Goal: Task Accomplishment & Management: Use online tool/utility

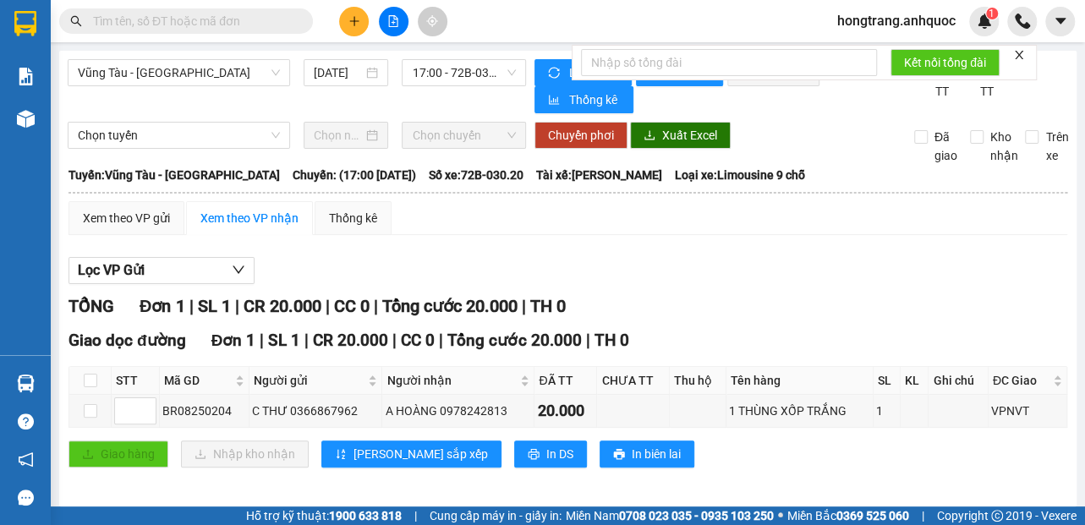
click at [24, 121] on img at bounding box center [26, 119] width 18 height 18
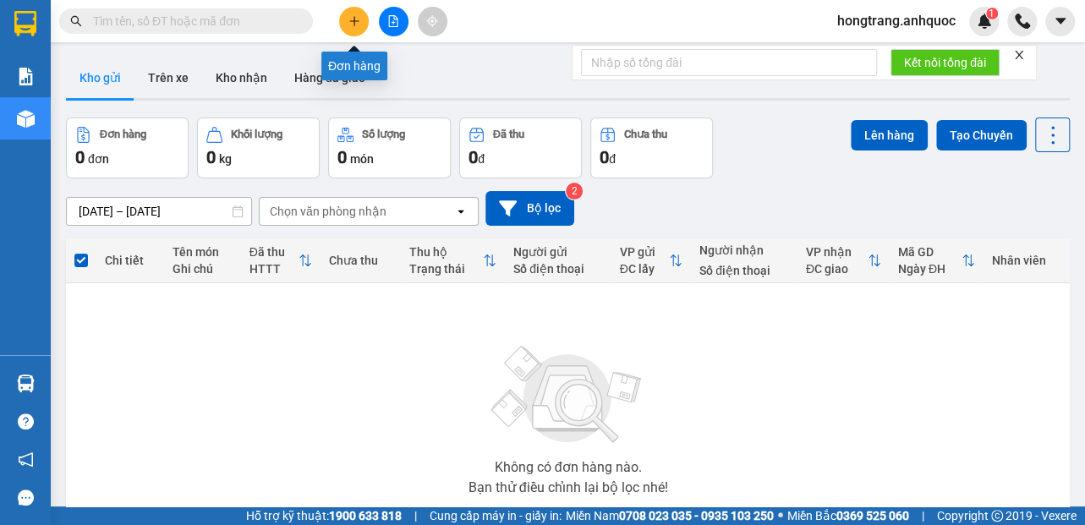
click at [357, 19] on icon "plus" at bounding box center [354, 21] width 12 height 12
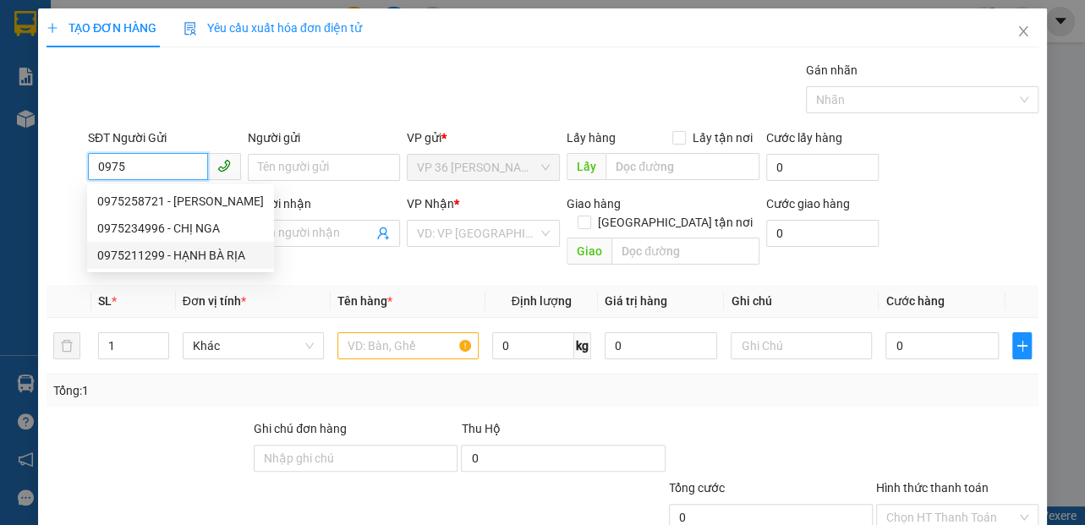
click at [149, 255] on div "0975211299 - HẠNH BÀ RỊA" at bounding box center [180, 255] width 167 height 19
type input "0975211299"
type input "HẠNH BÀ RỊA"
type input "0976095610"
type input "A HOÀNG"
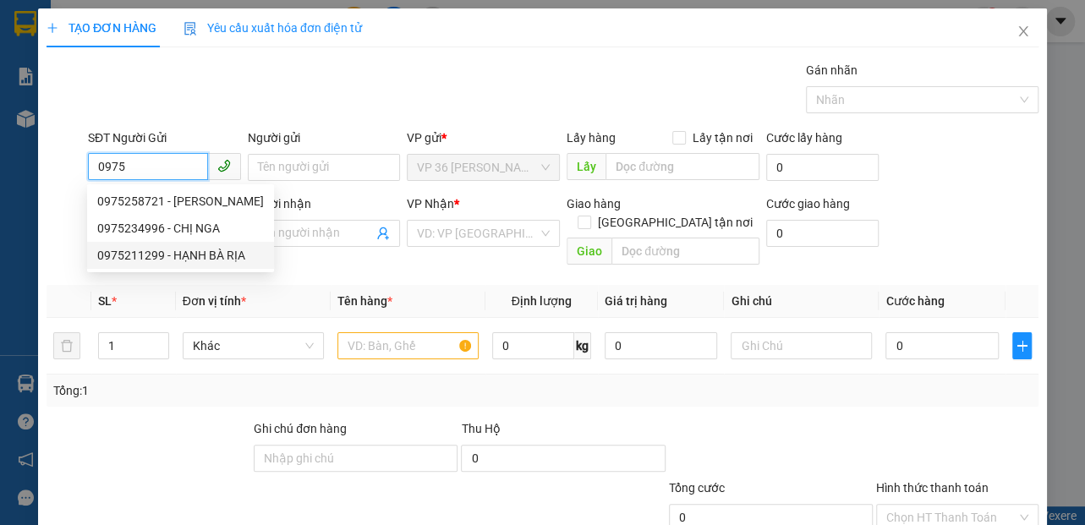
type input "VP VT"
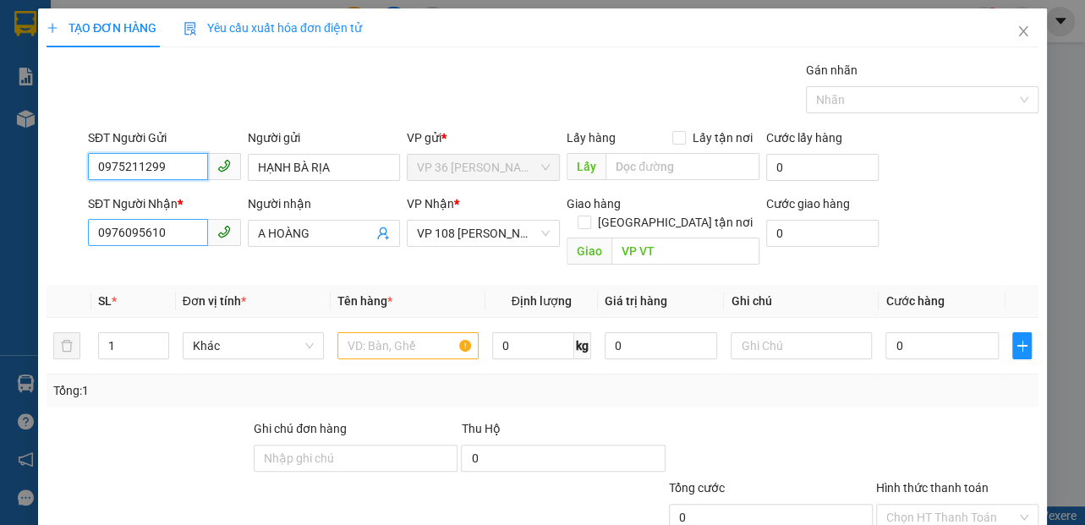
type input "40.000"
type input "0975211299"
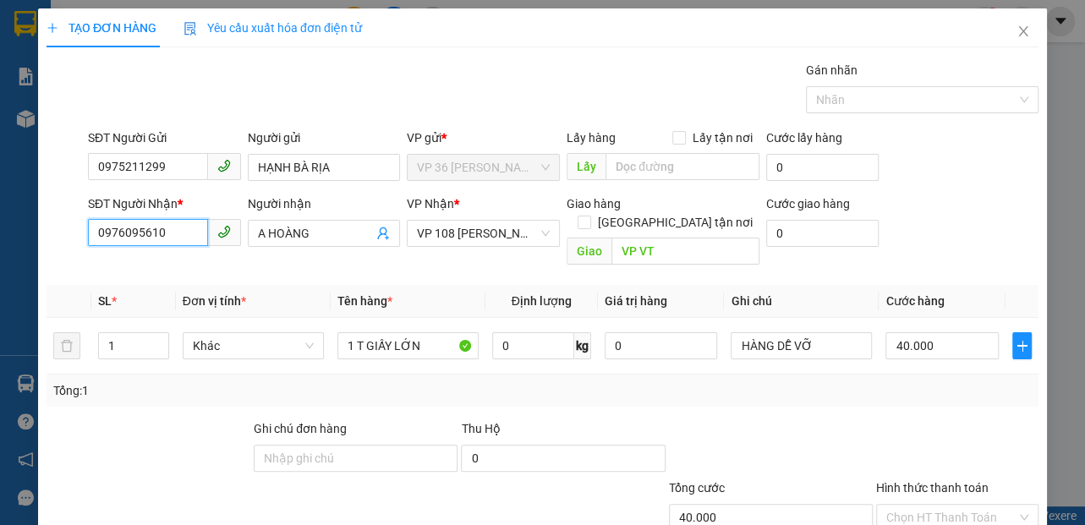
click at [158, 238] on input "0976095610" at bounding box center [148, 232] width 120 height 27
type input "0933269449"
click at [329, 237] on input "A HOÀNG" at bounding box center [316, 233] width 116 height 19
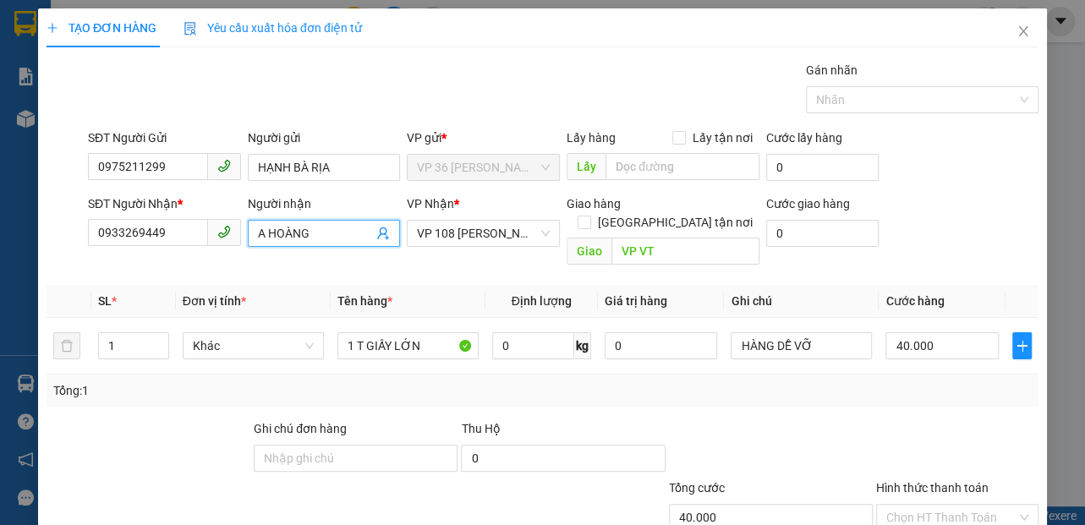
click at [329, 237] on input "A HOÀNG" at bounding box center [316, 233] width 116 height 19
type input "TÂM BIỂN"
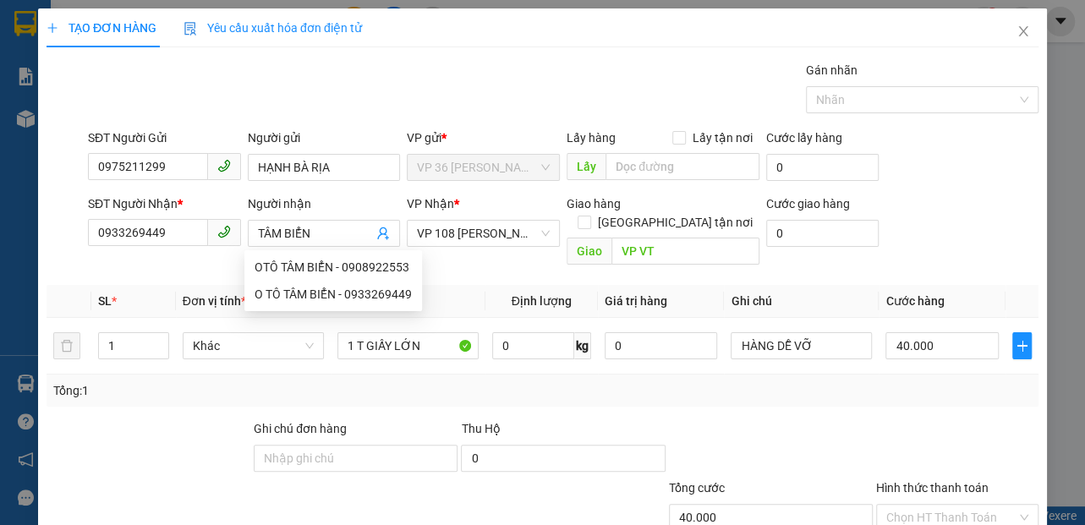
click at [460, 96] on div "Gán nhãn Nhãn" at bounding box center [563, 90] width 957 height 59
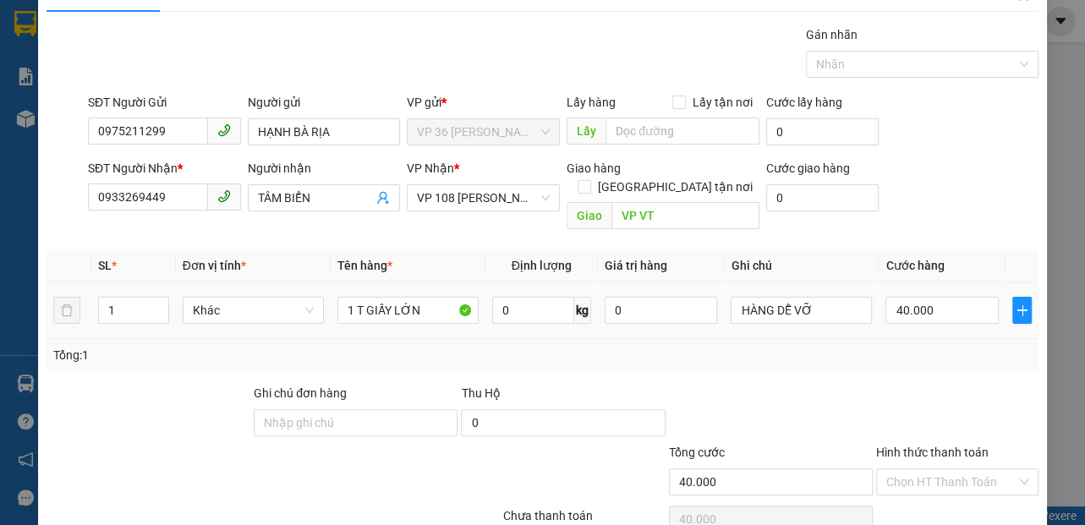
scroll to position [94, 0]
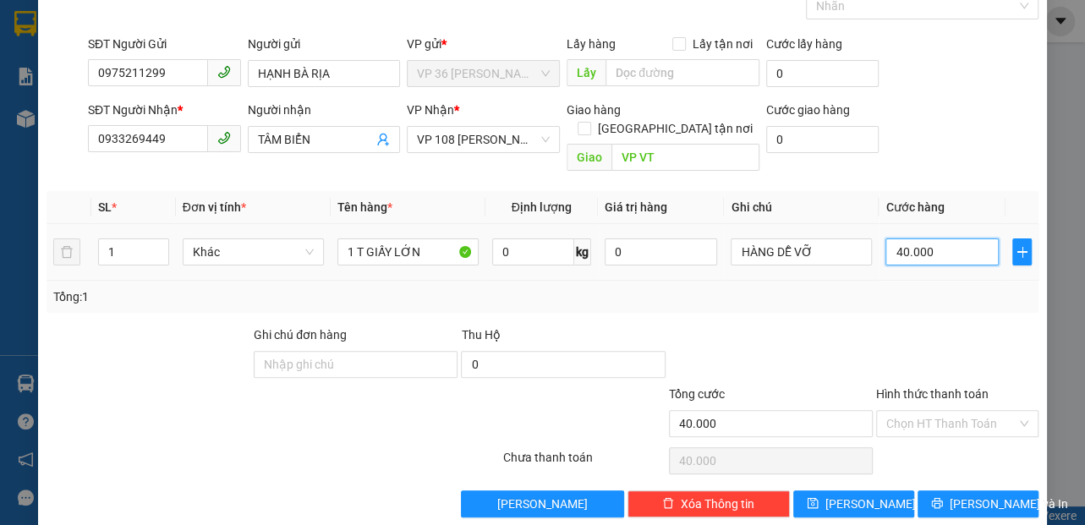
click at [925, 238] on input "40.000" at bounding box center [941, 251] width 113 height 27
type input "2"
type input "20"
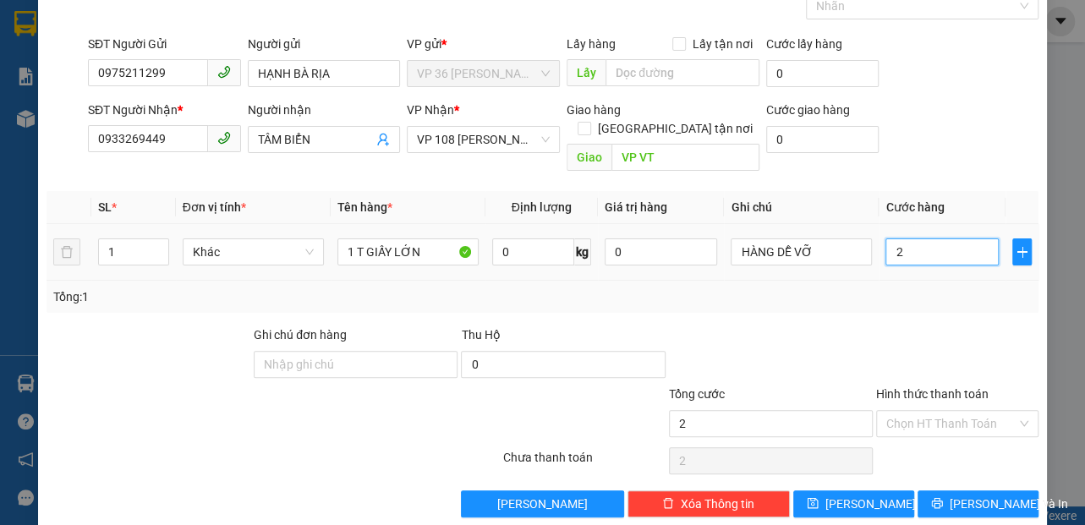
type input "20"
type input "200"
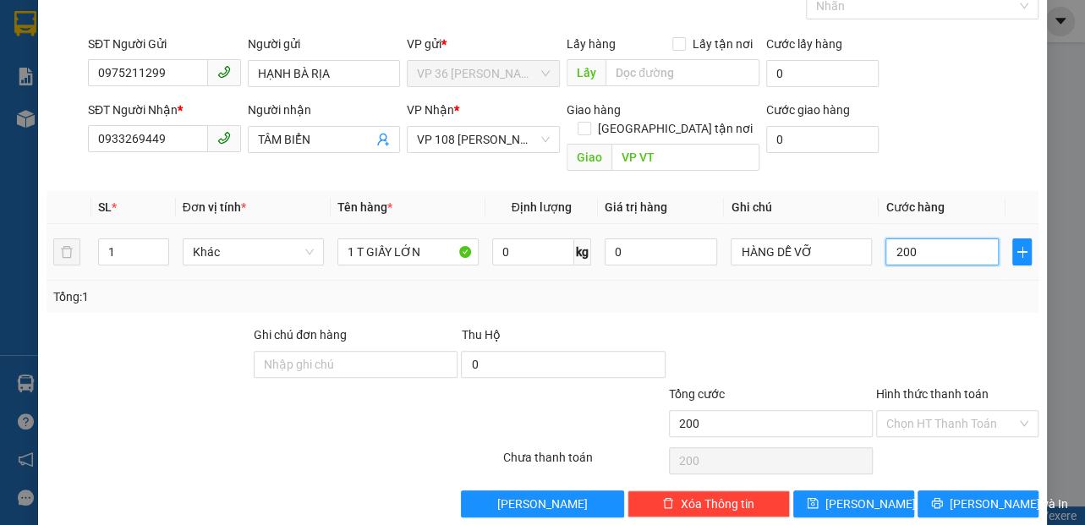
type input "2.000"
type input "20.000"
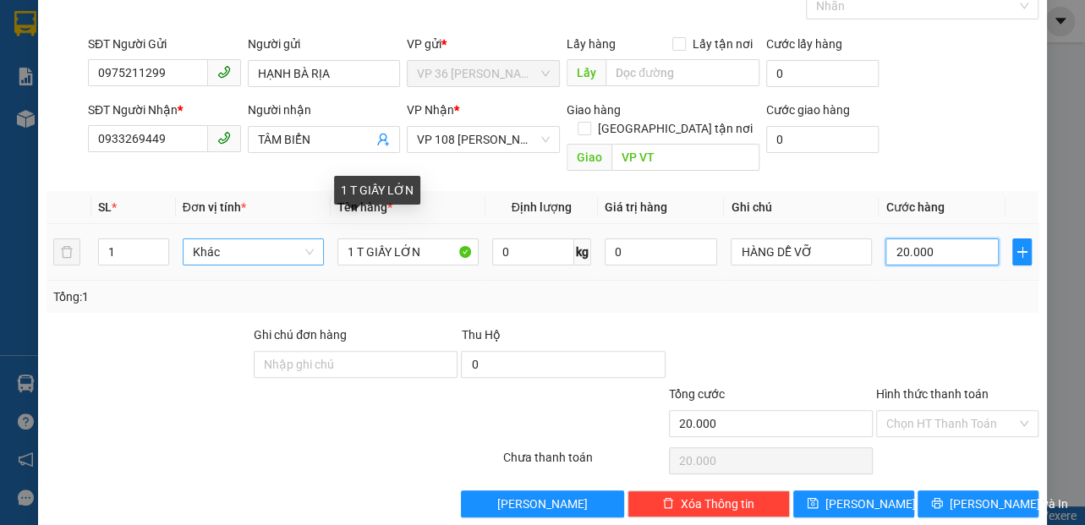
type input "20.000"
drag, startPoint x: 308, startPoint y: 235, endPoint x: 298, endPoint y: 235, distance: 10.1
click at [298, 235] on tr "1 Khác 1 T GIẤY LỚN 0 kg 0 HÀNG DỄ VỠ 20.000" at bounding box center [543, 252] width 992 height 57
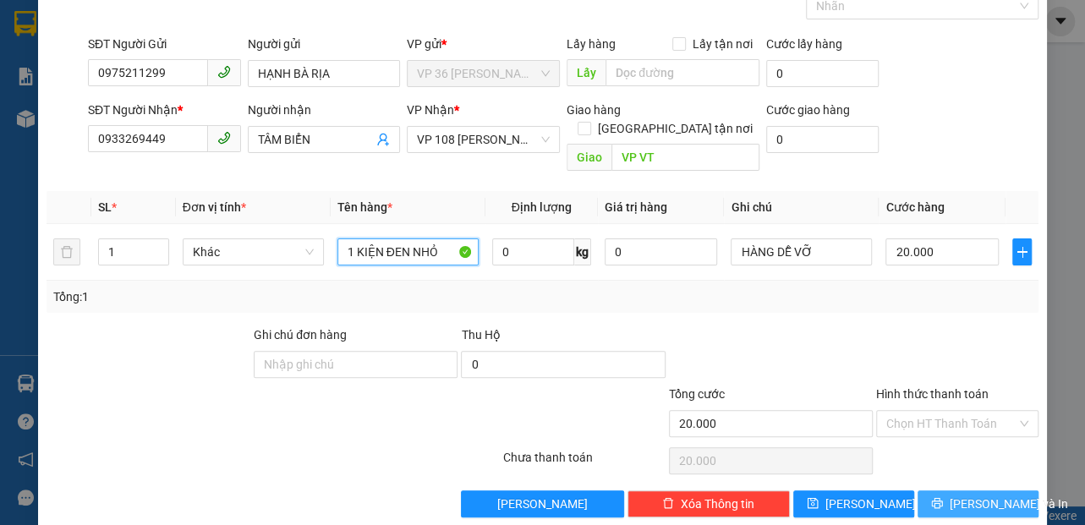
type input "1 KIỆN ĐEN NHỎ"
click at [939, 498] on icon "printer" at bounding box center [936, 503] width 11 height 11
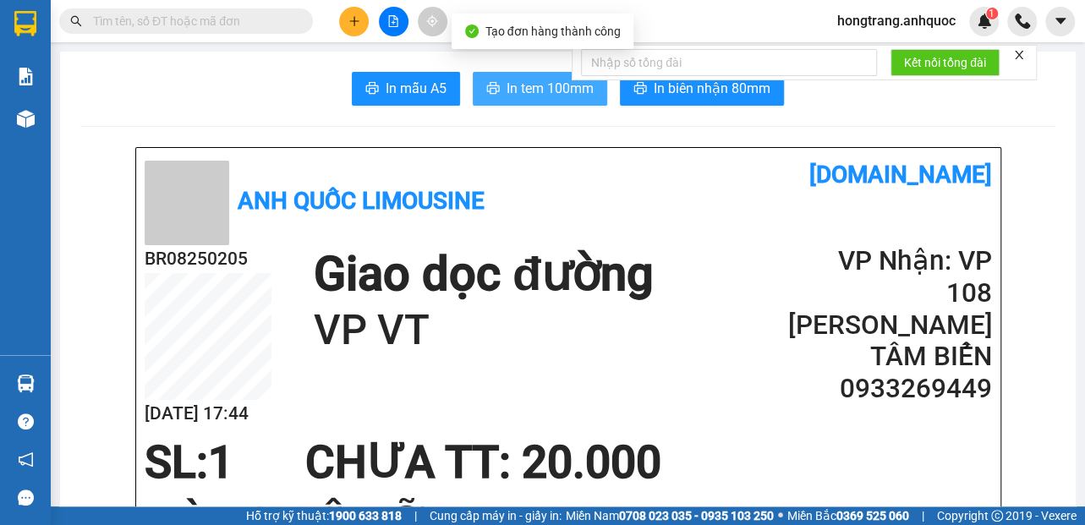
click at [546, 89] on span "In tem 100mm" at bounding box center [550, 88] width 87 height 21
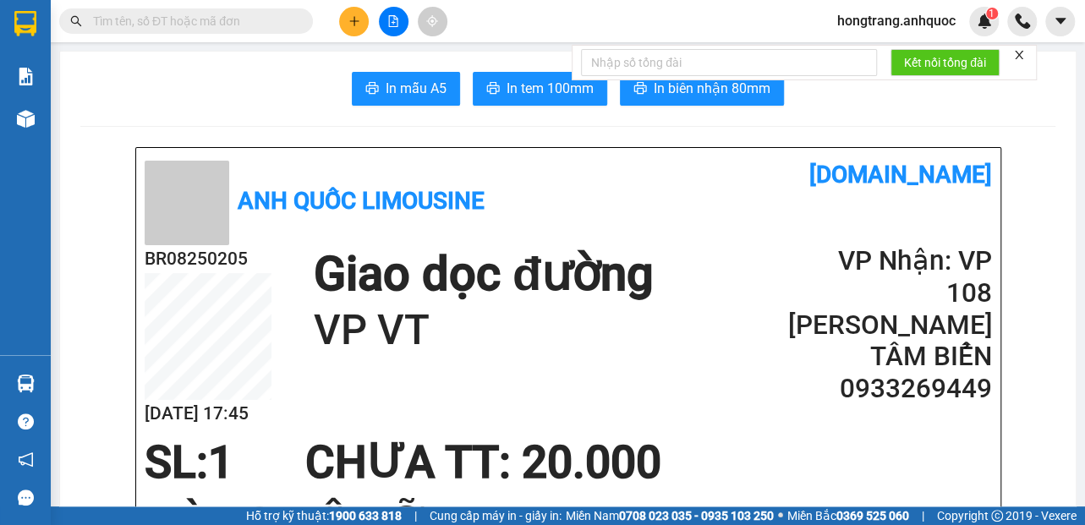
drag, startPoint x: 58, startPoint y: 255, endPoint x: 74, endPoint y: 243, distance: 20.6
click at [58, 255] on main "In mẫu A5 In tem 100mm In biên nhận 80mm Anh Quốc Limousine [DOMAIN_NAME] BR082…" at bounding box center [542, 253] width 1085 height 507
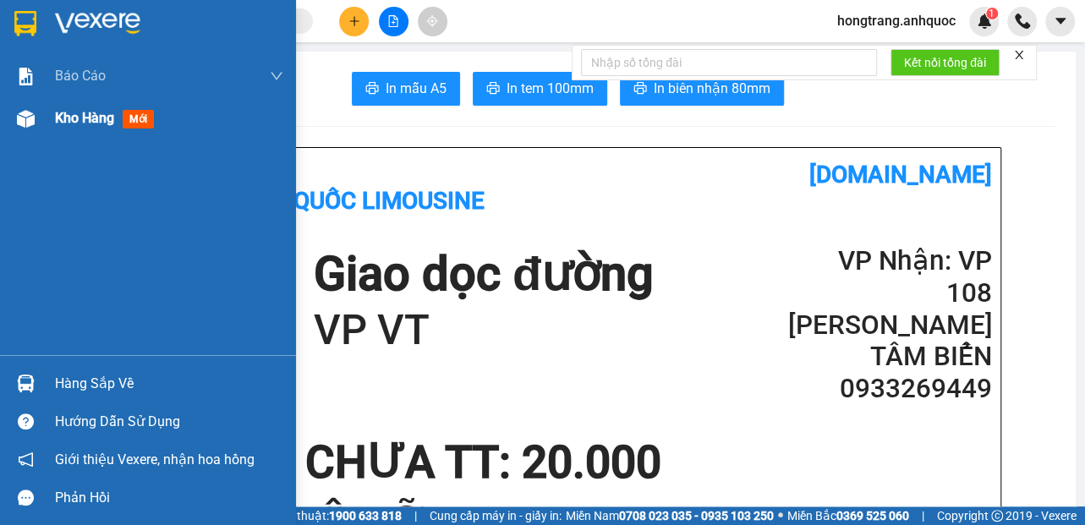
click at [26, 120] on img at bounding box center [26, 119] width 18 height 18
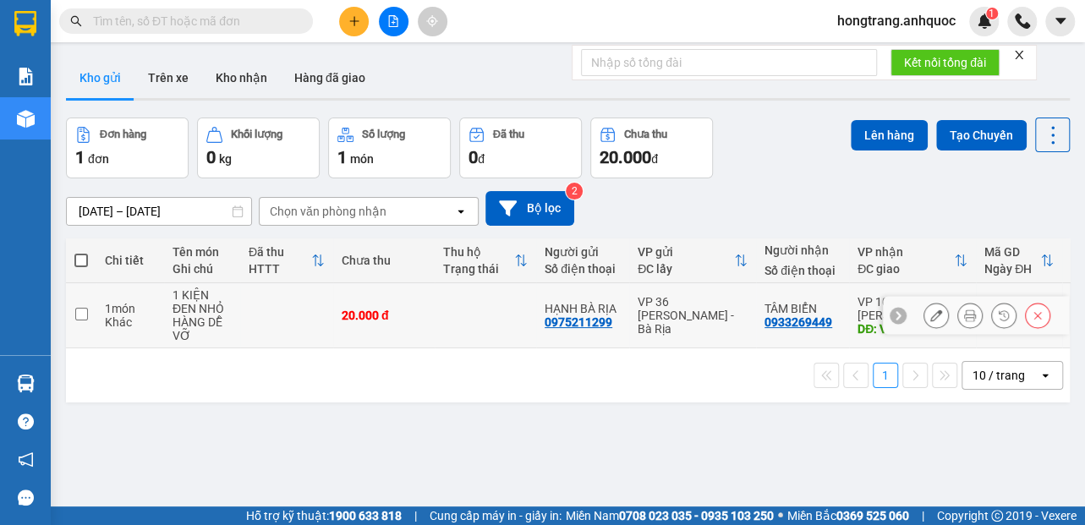
click at [103, 323] on td "1 món Khác" at bounding box center [130, 315] width 68 height 65
checkbox input "true"
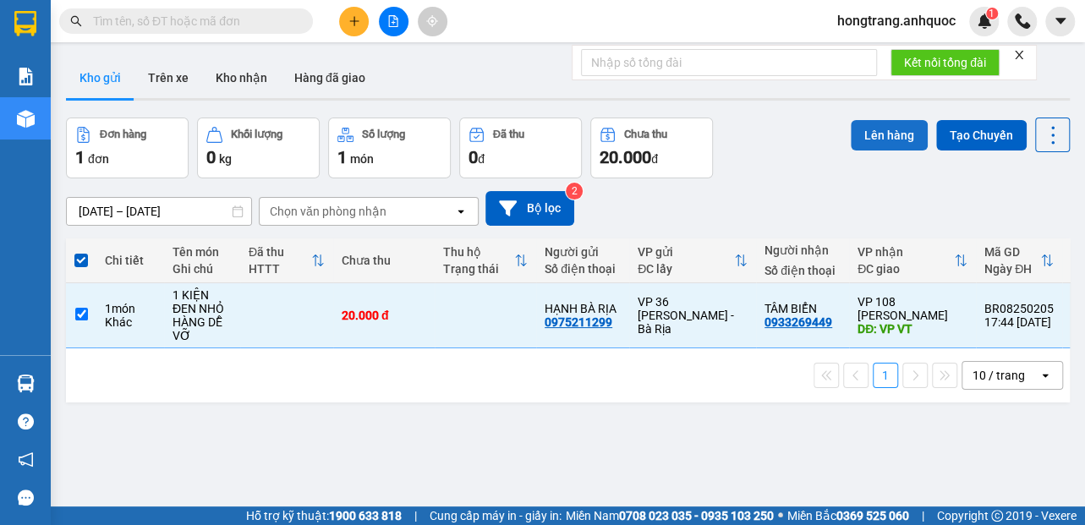
click at [863, 134] on button "Lên hàng" at bounding box center [889, 135] width 77 height 30
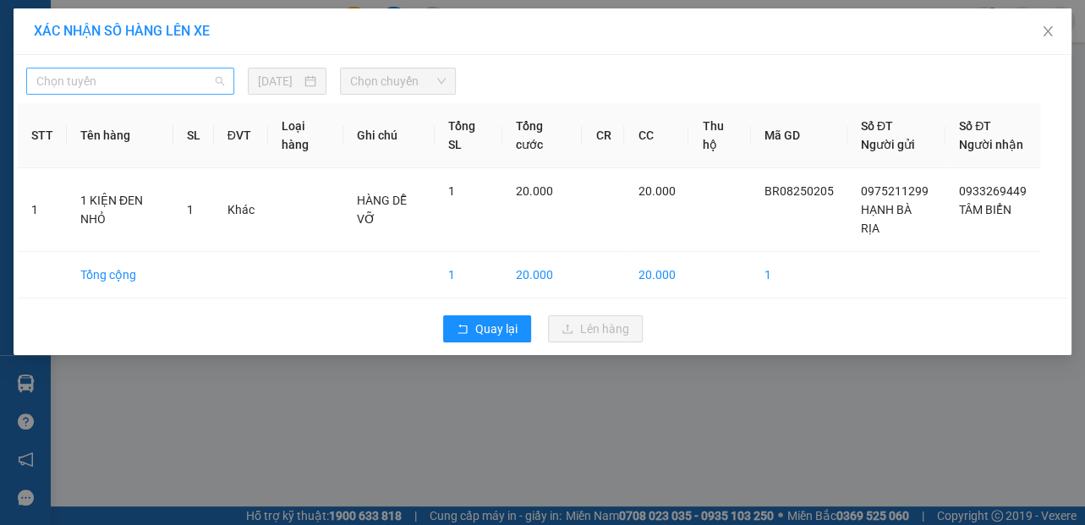
click at [134, 91] on span "Chọn tuyến" at bounding box center [130, 81] width 188 height 25
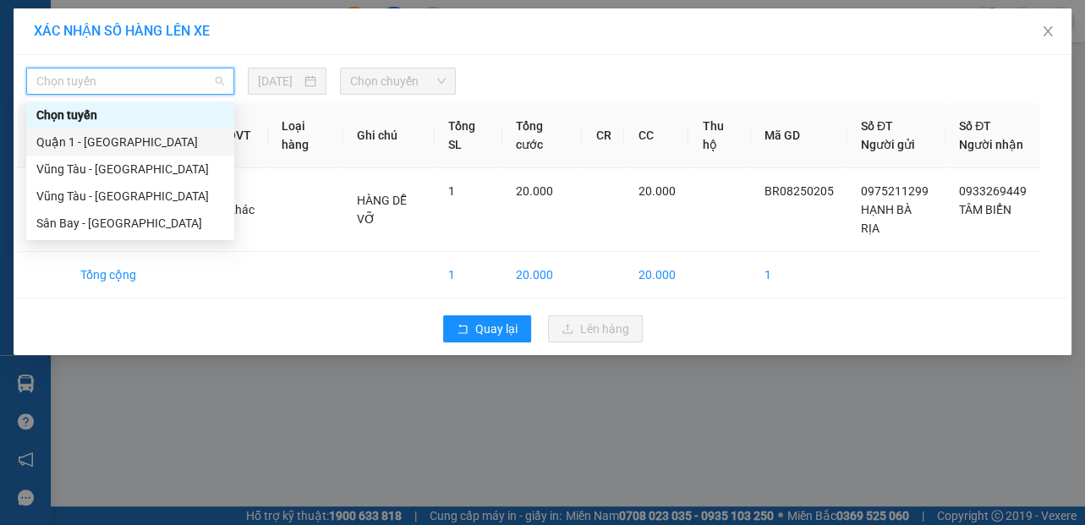
click at [81, 134] on div "Quận 1 - [GEOGRAPHIC_DATA]" at bounding box center [130, 142] width 188 height 19
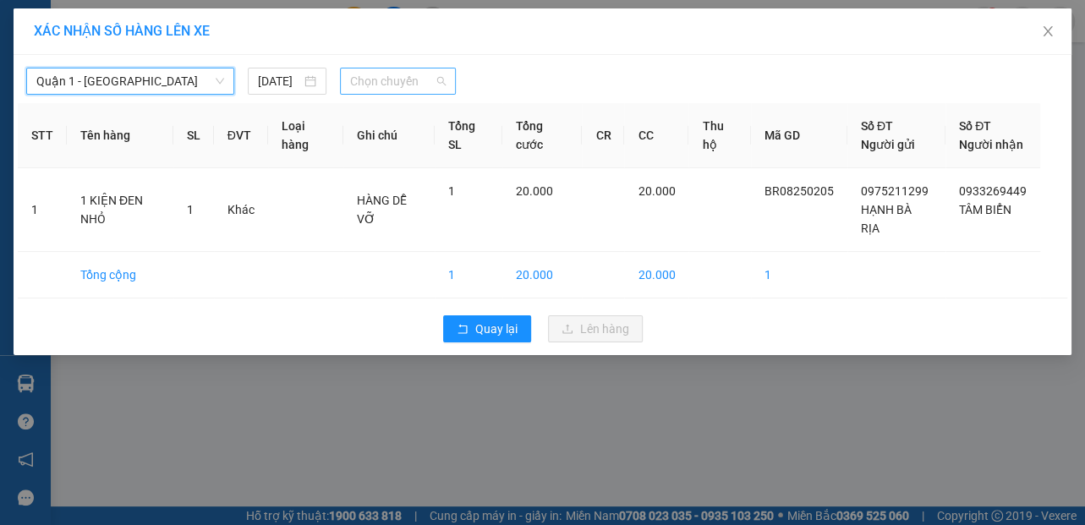
click at [365, 78] on span "Chọn chuyến" at bounding box center [398, 81] width 96 height 25
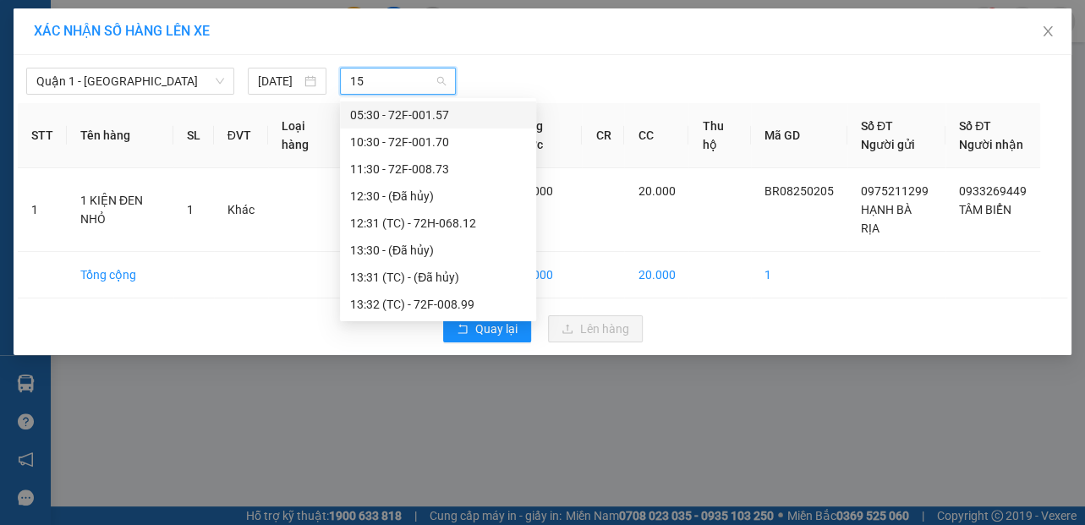
type input "157"
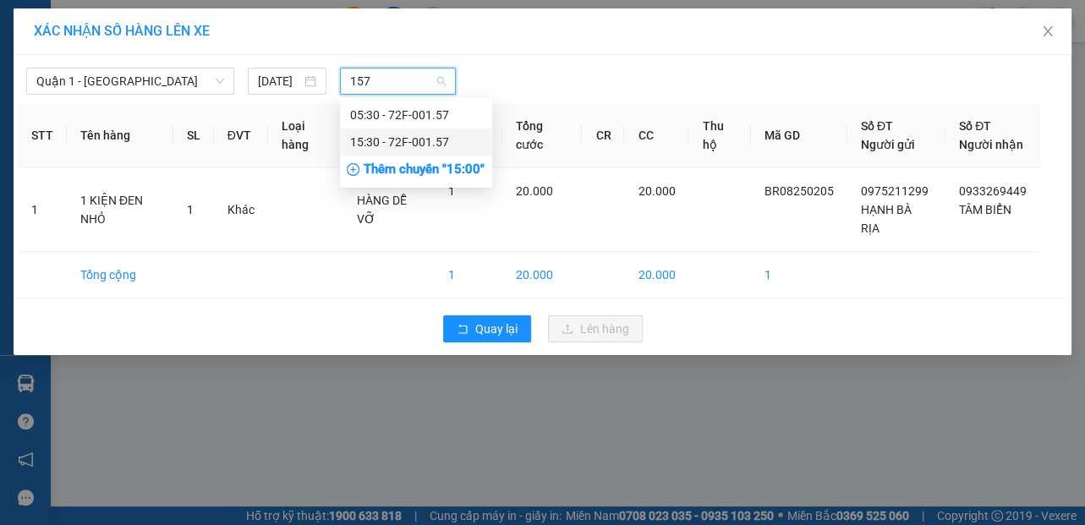
click at [369, 146] on div "15:30 - 72F-001.57" at bounding box center [416, 142] width 132 height 19
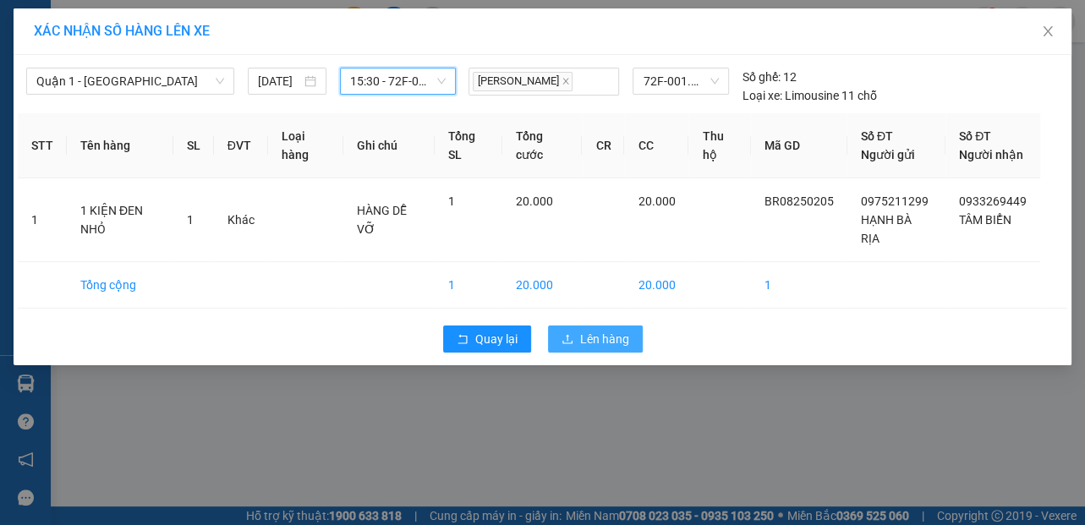
click at [565, 345] on icon "upload" at bounding box center [568, 339] width 12 height 12
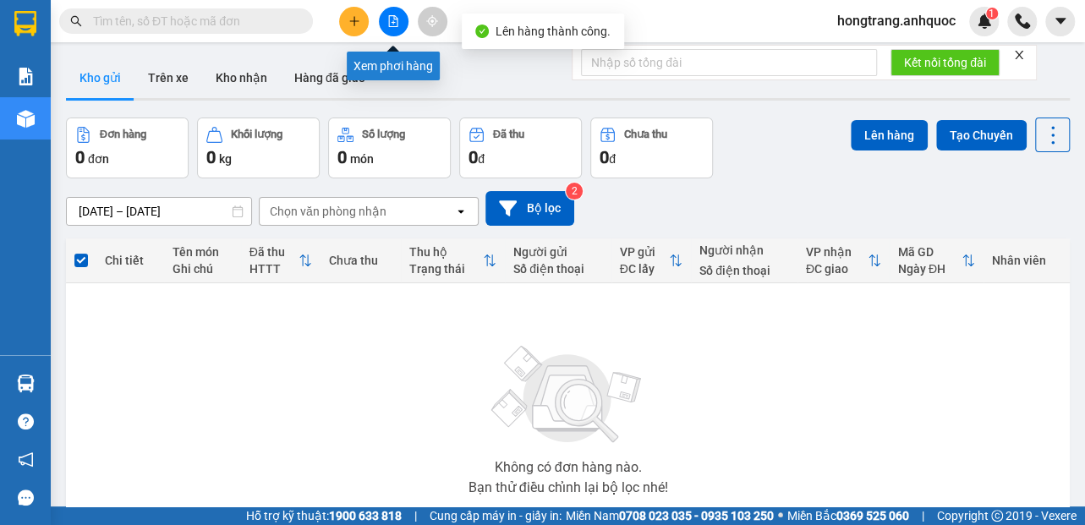
click at [387, 19] on button at bounding box center [394, 22] width 30 height 30
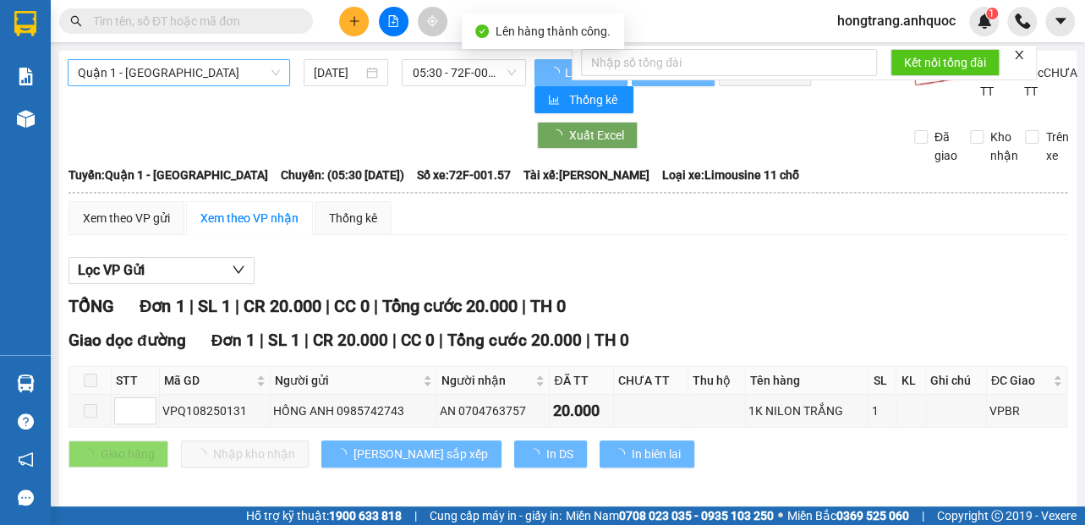
click at [168, 73] on span "Quận 1 - [GEOGRAPHIC_DATA]" at bounding box center [179, 72] width 202 height 25
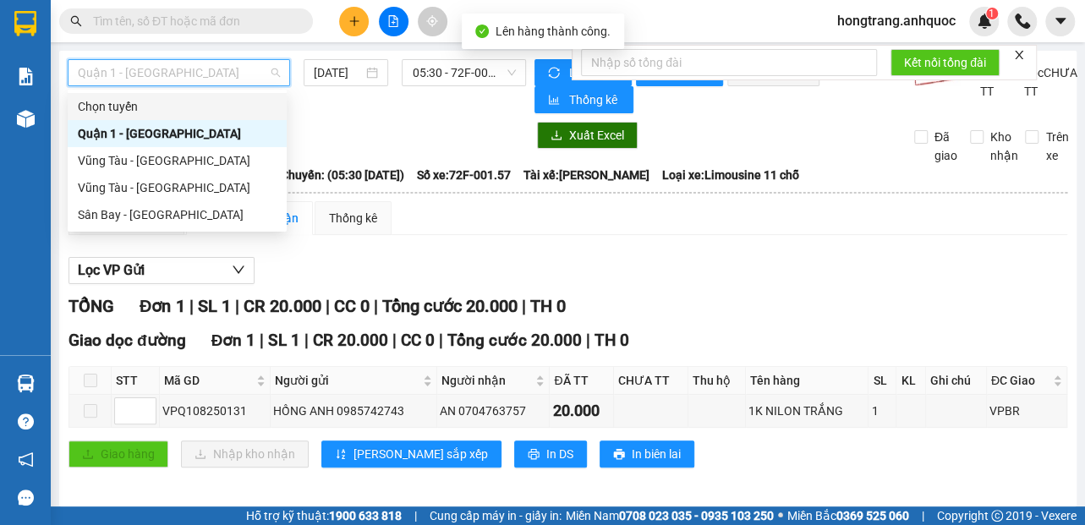
click at [184, 65] on span "Quận 1 - [GEOGRAPHIC_DATA]" at bounding box center [179, 72] width 202 height 25
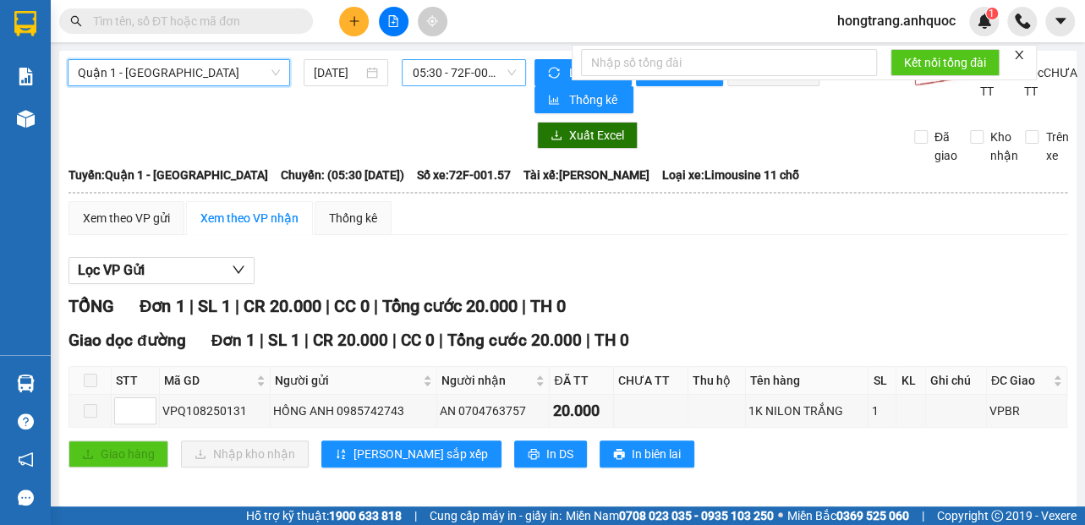
click at [414, 69] on span "05:30 - 72F-001.57" at bounding box center [464, 72] width 104 height 25
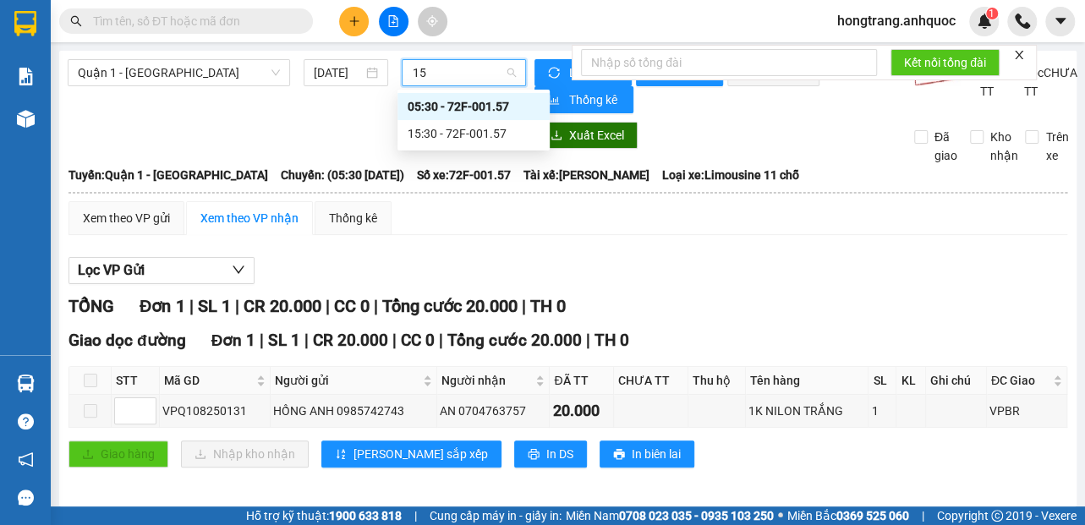
type input "157"
click at [419, 135] on div "15:30 - 72F-001.57" at bounding box center [474, 133] width 132 height 19
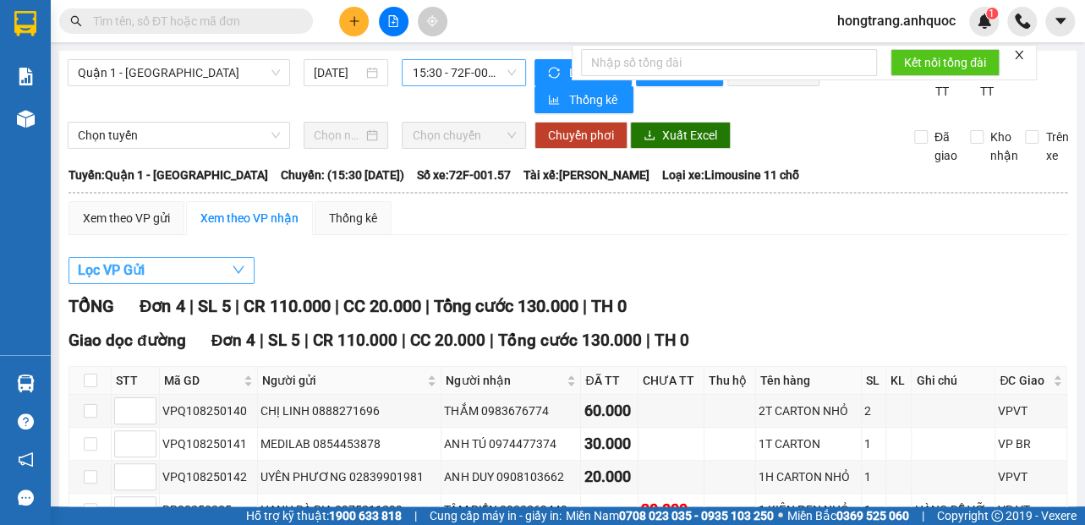
click at [162, 277] on button "Lọc VP Gửi" at bounding box center [162, 270] width 186 height 27
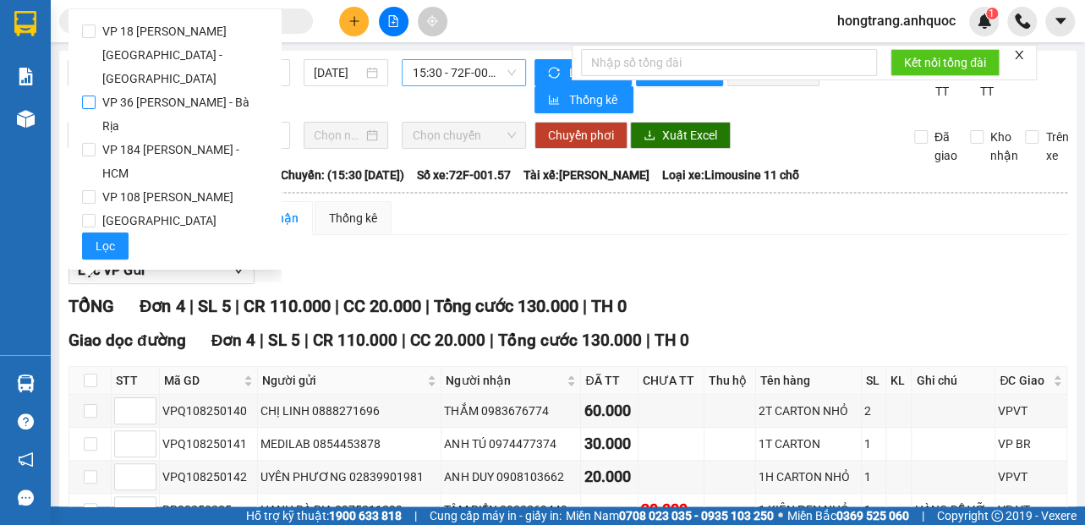
click at [123, 90] on span "VP 36 [PERSON_NAME] - Bà Rịa" at bounding box center [182, 113] width 173 height 47
click at [96, 96] on input "VP 36 [PERSON_NAME] - Bà Rịa" at bounding box center [89, 103] width 14 height 14
checkbox input "true"
click at [101, 237] on span "Lọc" at bounding box center [105, 246] width 19 height 19
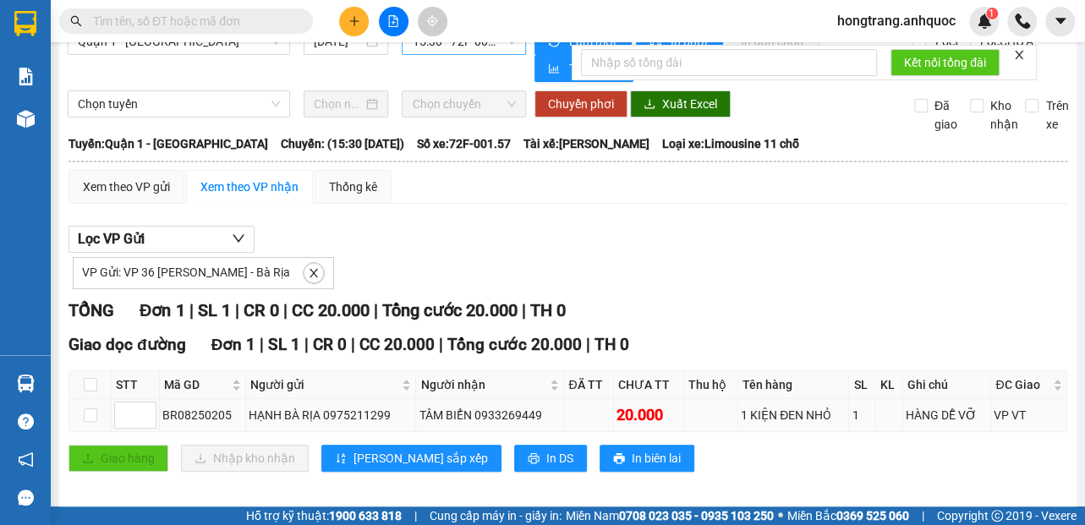
scroll to position [48, 0]
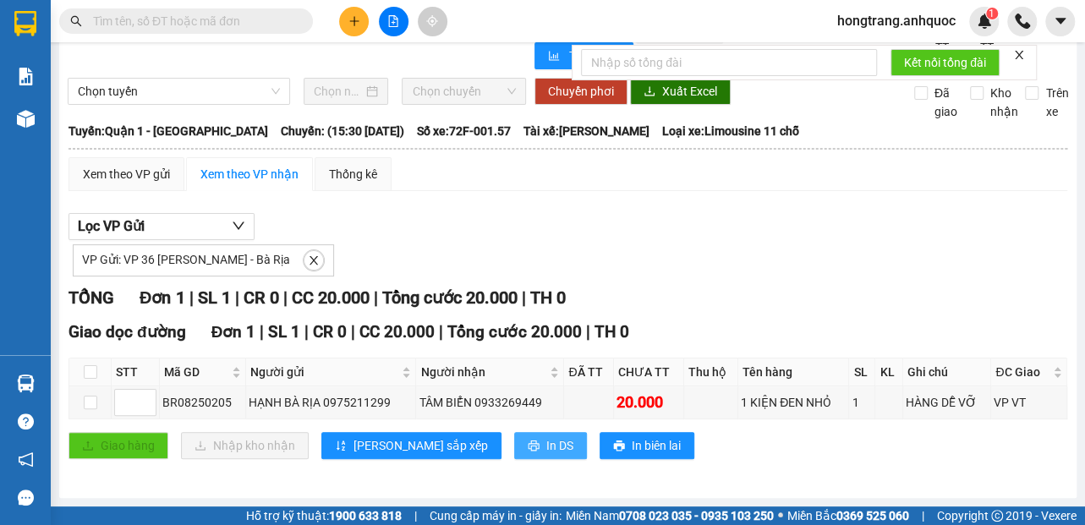
click at [546, 441] on span "In DS" at bounding box center [559, 445] width 27 height 19
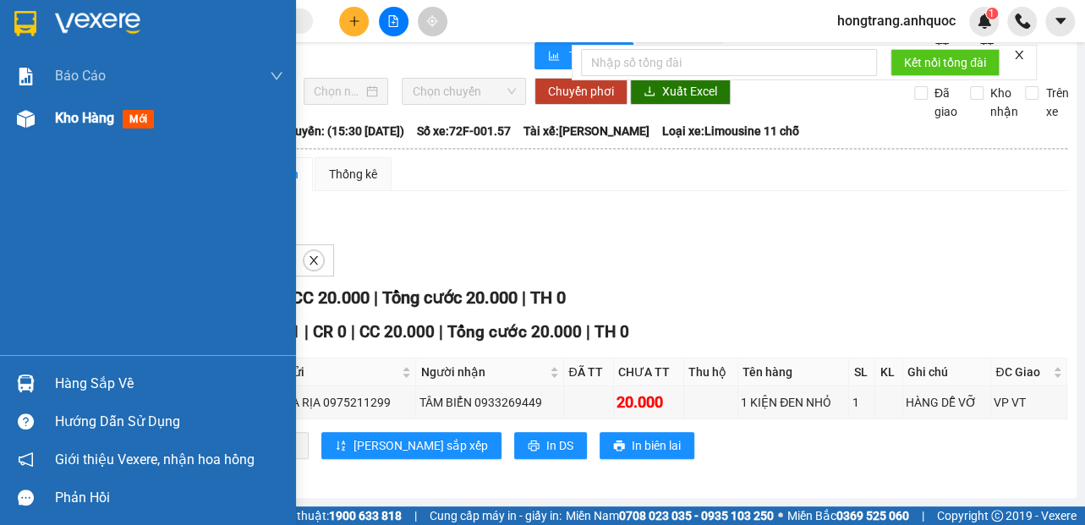
click at [40, 124] on div at bounding box center [26, 119] width 30 height 30
click at [33, 112] on img at bounding box center [26, 119] width 18 height 18
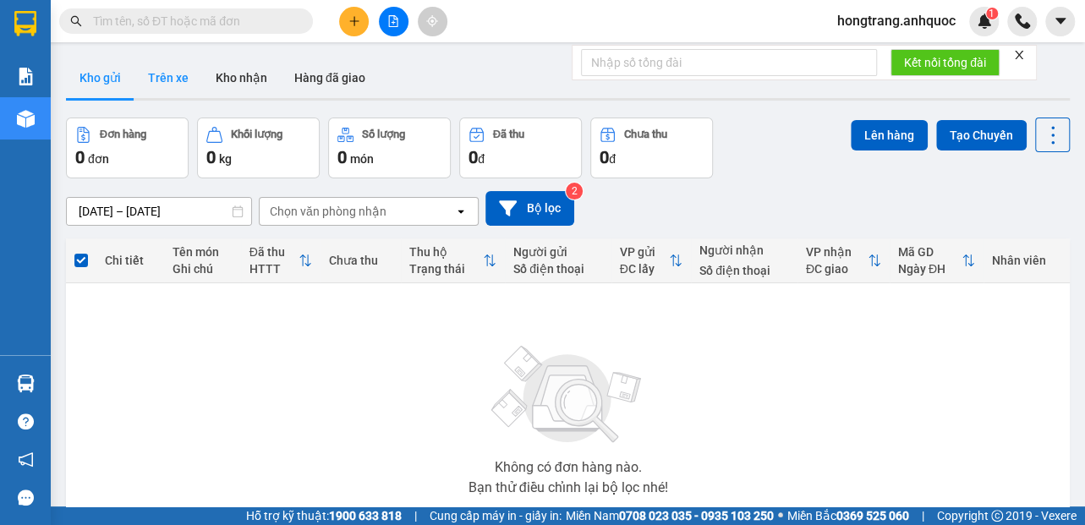
click at [155, 81] on button "Trên xe" at bounding box center [168, 78] width 68 height 41
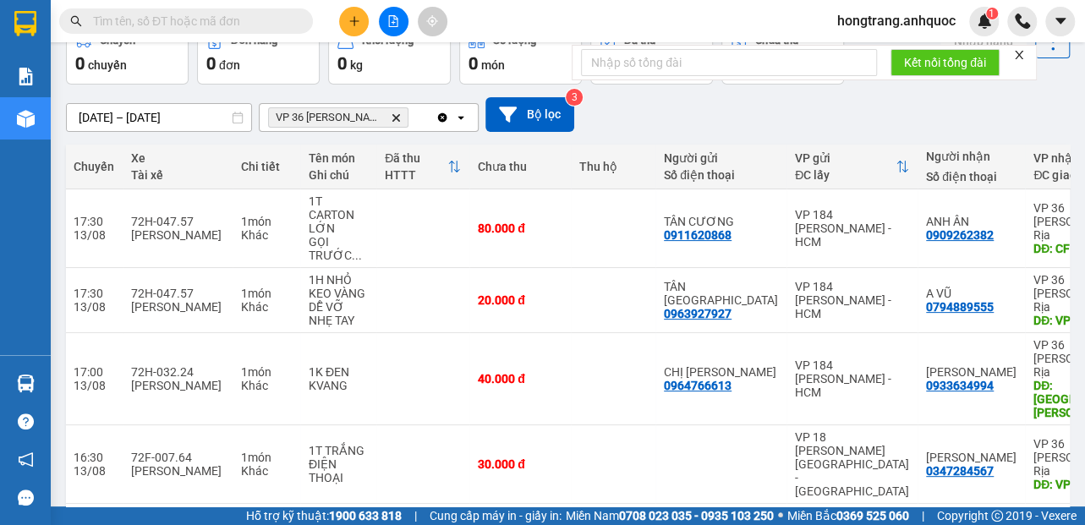
scroll to position [0, 283]
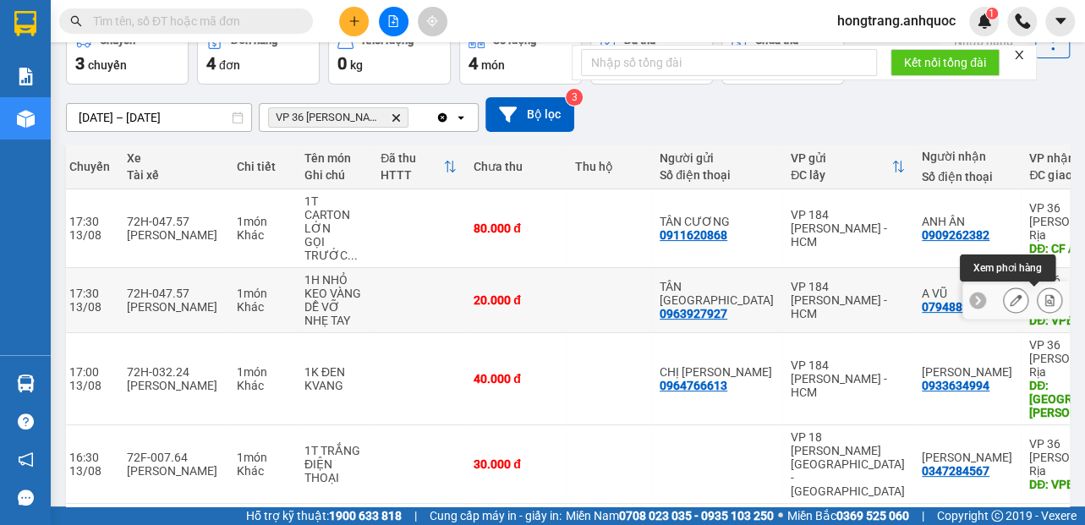
click at [1045, 296] on icon at bounding box center [1049, 300] width 9 height 12
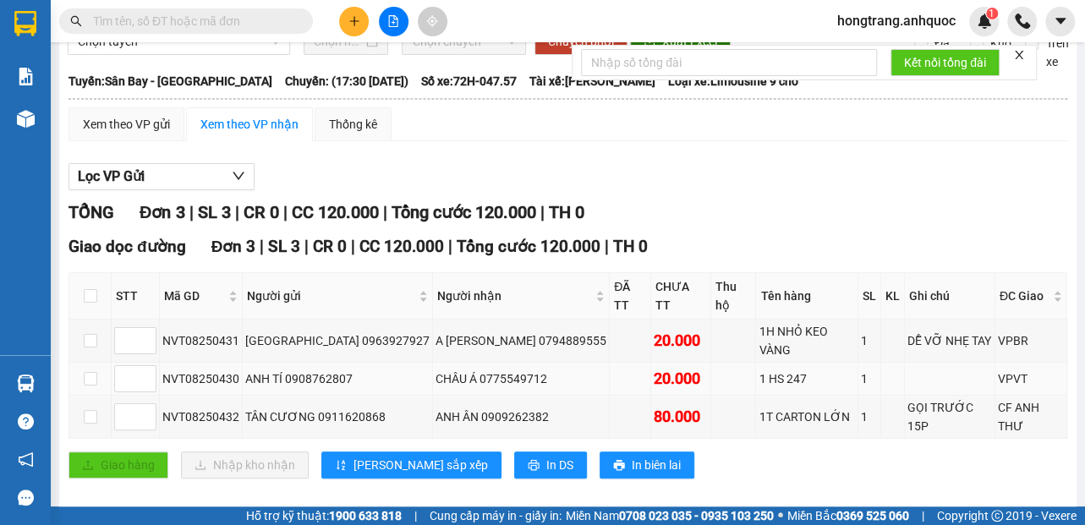
scroll to position [79, 0]
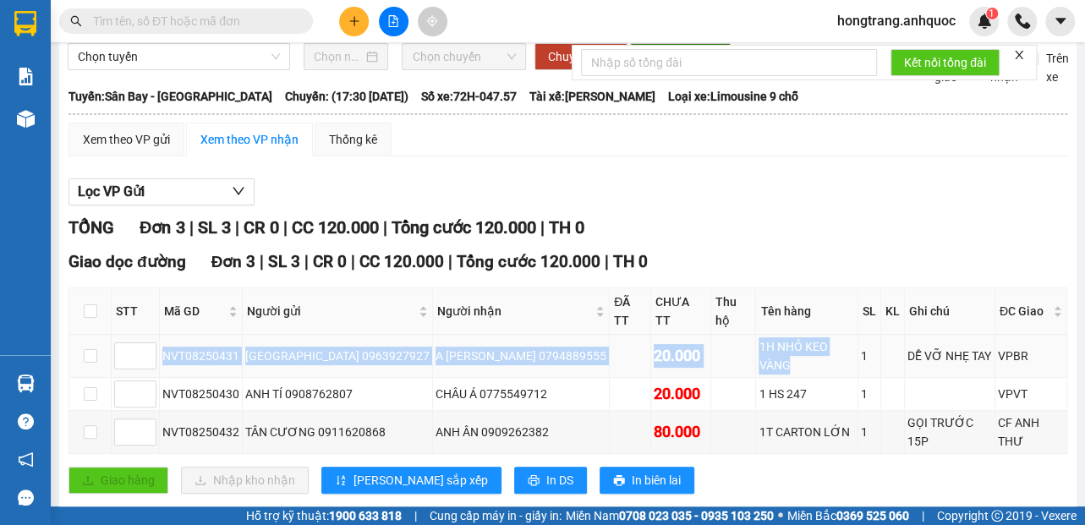
drag, startPoint x: 160, startPoint y: 336, endPoint x: 812, endPoint y: 330, distance: 652.1
click at [812, 335] on tr "NVT08250431 [GEOGRAPHIC_DATA] 0963927927 A VŨ 0794889555 20.000 1H NHỎ KEO VÀNG…" at bounding box center [568, 356] width 998 height 43
copy tr "NVT08250431 [GEOGRAPHIC_DATA] 0963927927 A VŨ 0794889555 20.000 1H NHỎ KEO VÀNG"
drag, startPoint x: 288, startPoint y: 102, endPoint x: 657, endPoint y: 100, distance: 369.6
click at [657, 100] on div "Tuyến: [GEOGRAPHIC_DATA] - [GEOGRAPHIC_DATA][PERSON_NAME]: (17:30 [DATE]) Số xe…" at bounding box center [568, 96] width 999 height 19
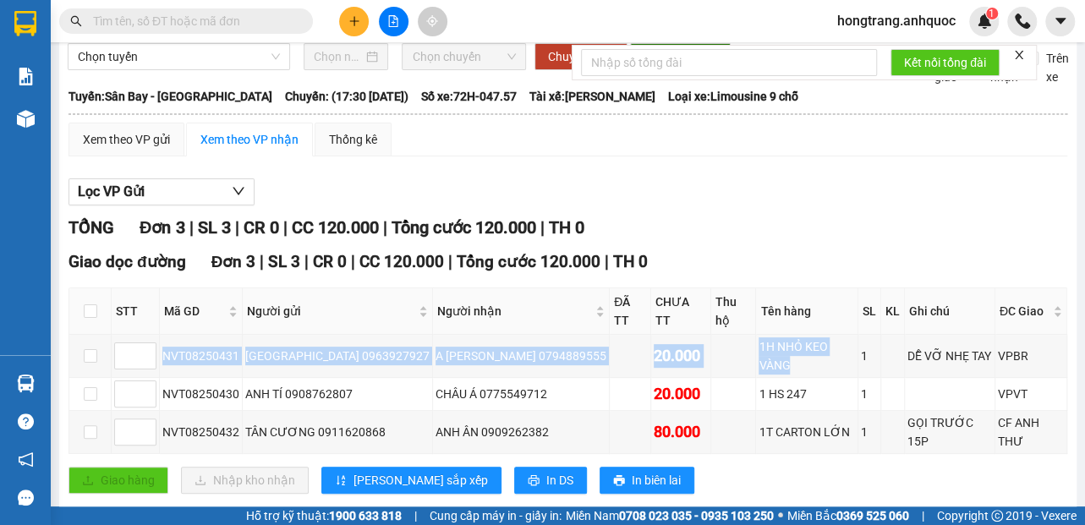
copy div "17:30 [DATE]) Số xe: 72H-047.57 Tài xế: [PERSON_NAME]"
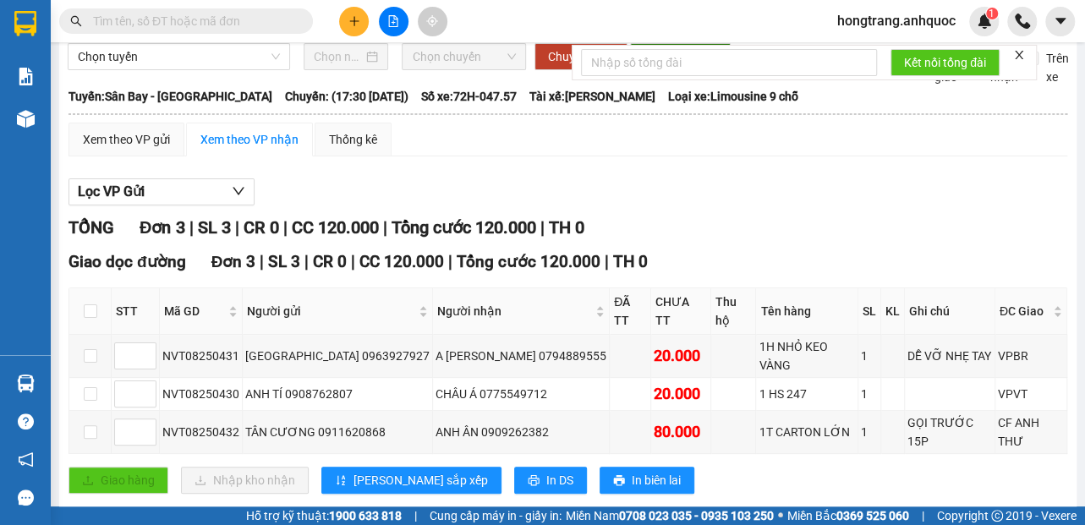
click at [106, 31] on span at bounding box center [186, 20] width 254 height 25
click at [107, 20] on input "text" at bounding box center [193, 21] width 200 height 19
paste input "NVT08250413"
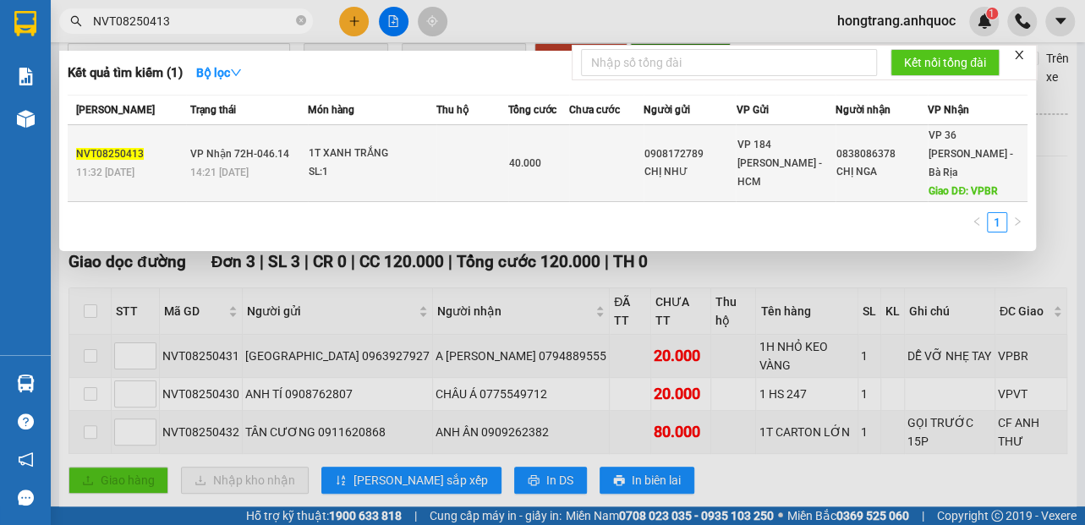
type input "NVT08250413"
click at [268, 148] on span "VP Nhận 72H-046.14" at bounding box center [239, 154] width 99 height 12
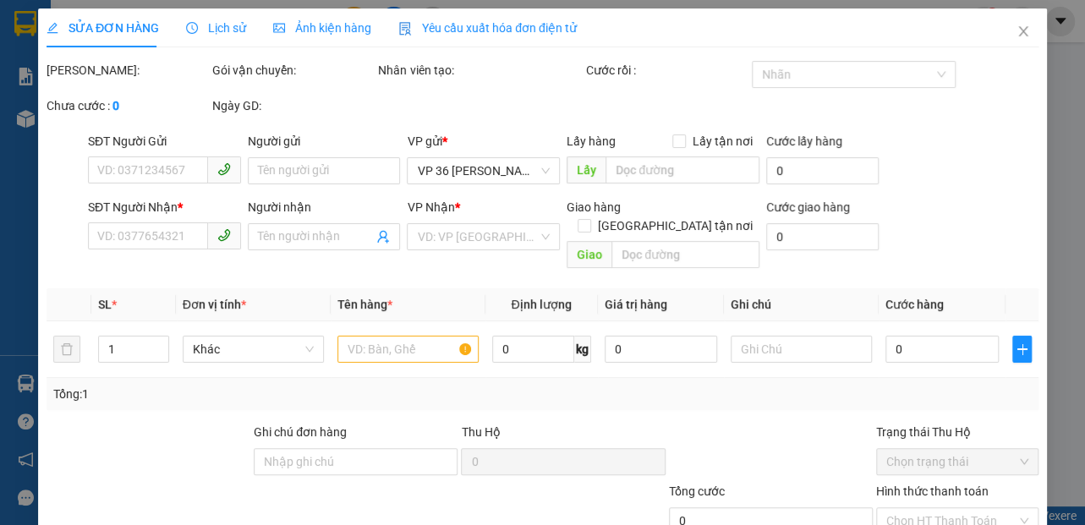
type input "0908172789"
type input "CHỊ NHƯ"
type input "0838086378"
type input "CHỊ NGA"
type input "VPBR"
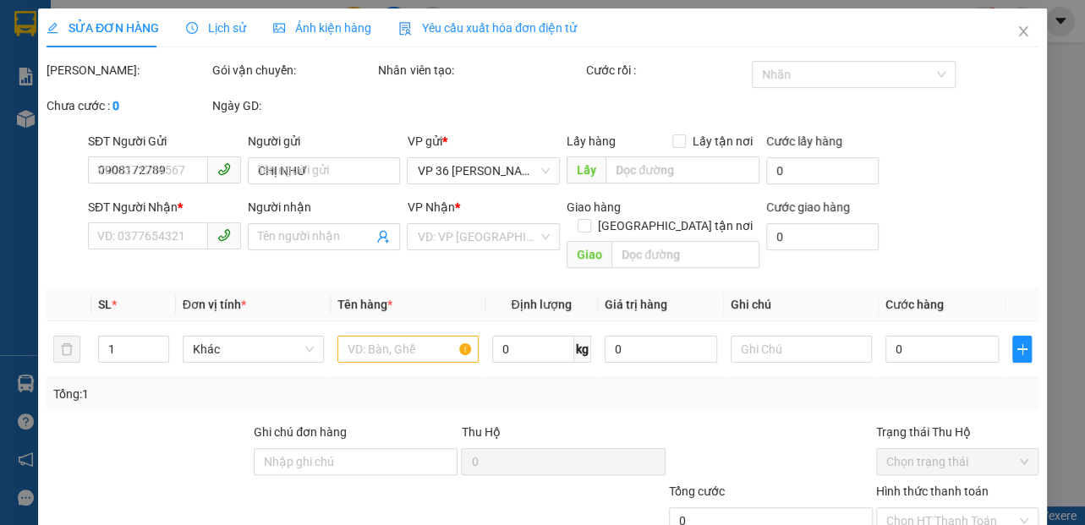
type input "TM 13/8 THỦY"
type input "40.000"
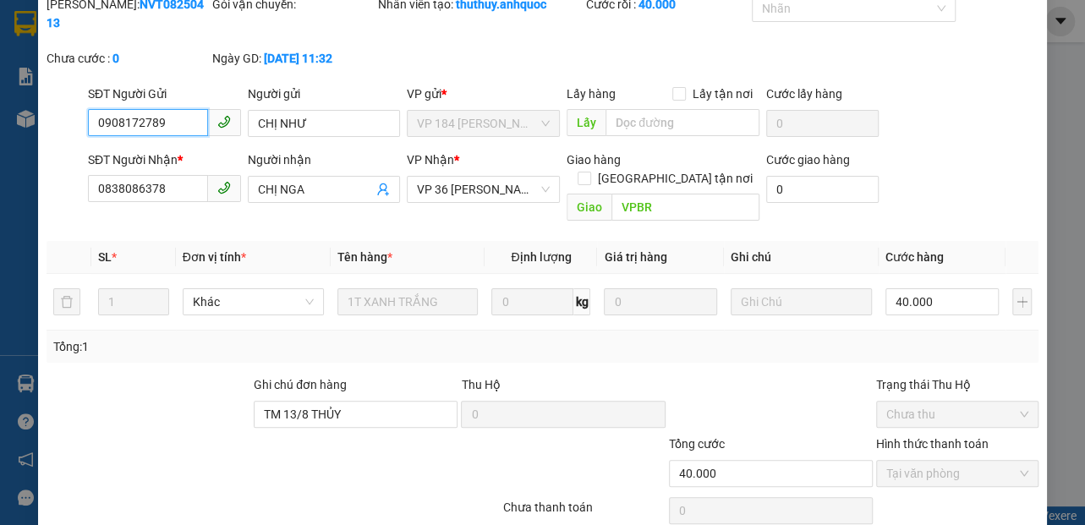
scroll to position [122, 0]
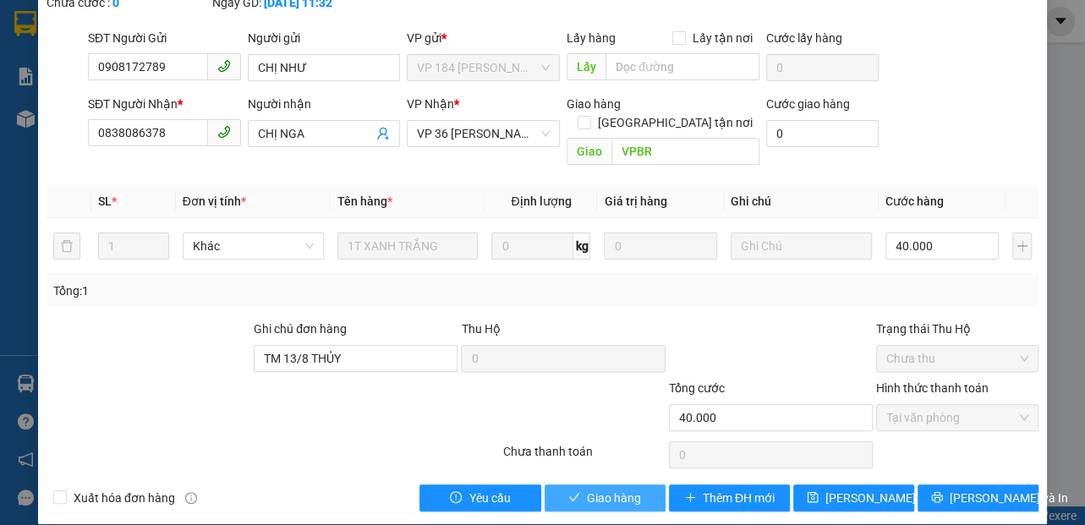
click at [592, 489] on span "Giao hàng" at bounding box center [614, 498] width 54 height 19
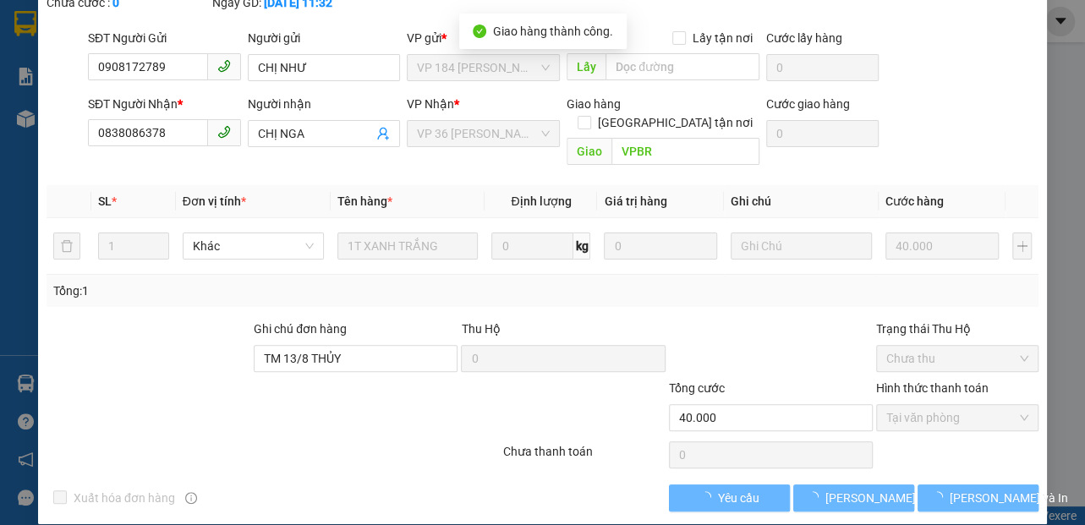
scroll to position [140, 0]
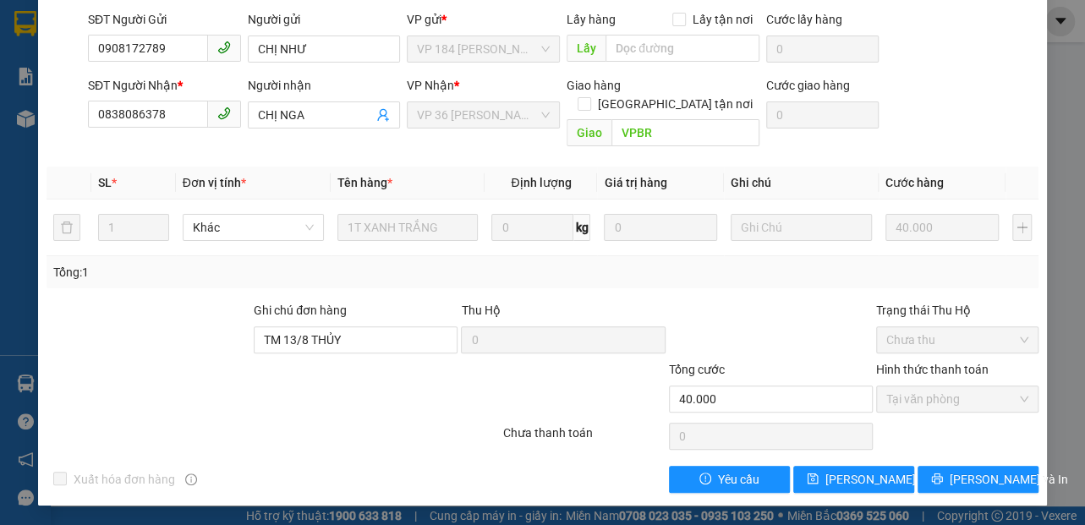
drag, startPoint x: 105, startPoint y: 328, endPoint x: 255, endPoint y: 81, distance: 289.2
click at [115, 323] on div at bounding box center [148, 330] width 207 height 59
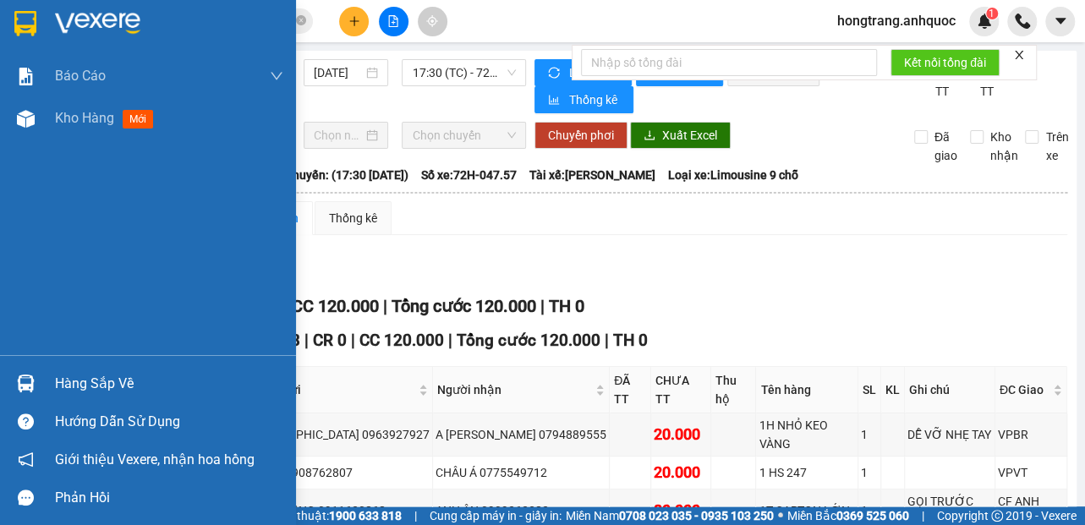
drag, startPoint x: 5, startPoint y: 216, endPoint x: 20, endPoint y: 207, distance: 17.4
click at [20, 207] on div "Báo cáo Báo cáo dòng tiền (nhân viên) Doanh số tạo đơn theo VP gửi (nhà xe) Doa…" at bounding box center [148, 205] width 296 height 300
